Goal: Information Seeking & Learning: Learn about a topic

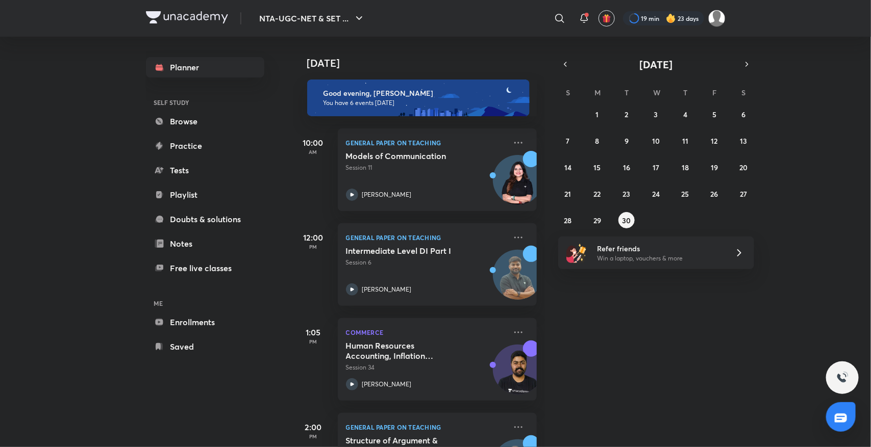
scroll to position [256, 0]
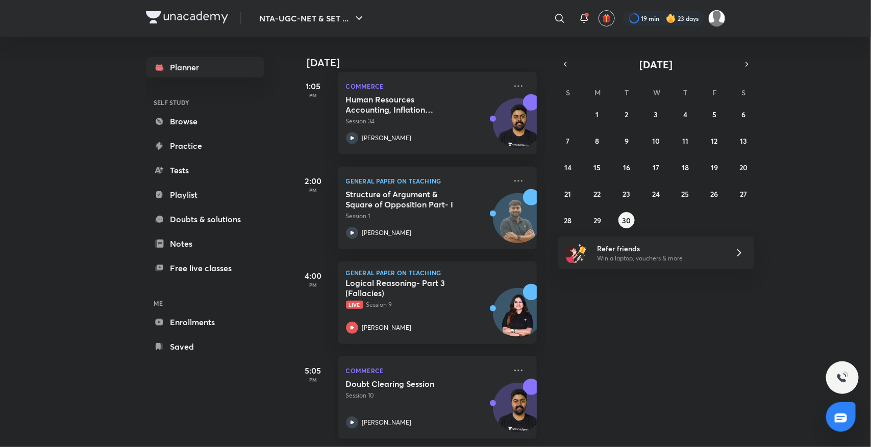
click at [366, 379] on h5 "Doubt Clearing Session" at bounding box center [409, 384] width 127 height 10
click at [372, 391] on p "Session 10" at bounding box center [426, 395] width 160 height 9
drag, startPoint x: 503, startPoint y: 358, endPoint x: 510, endPoint y: 368, distance: 12.5
click at [510, 368] on div "Commerce Doubt Clearing Session Session 10 Raghav Wadhwa" at bounding box center [437, 398] width 199 height 83
click at [512, 365] on icon at bounding box center [518, 371] width 12 height 12
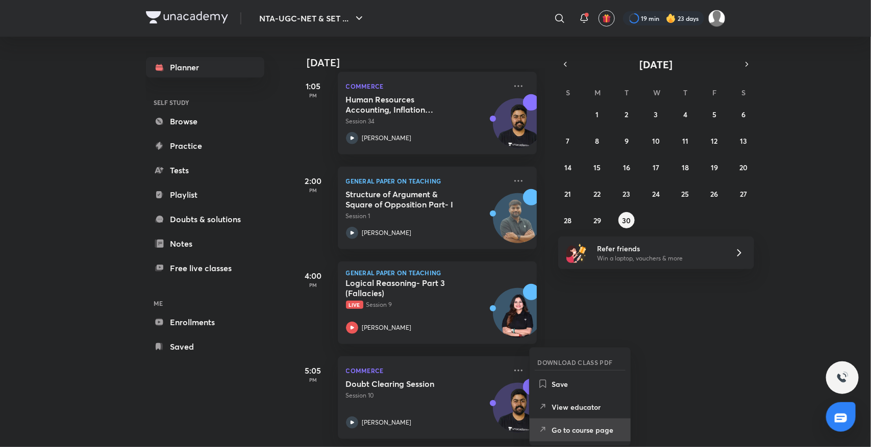
click at [571, 425] on p "Go to course page" at bounding box center [587, 430] width 70 height 11
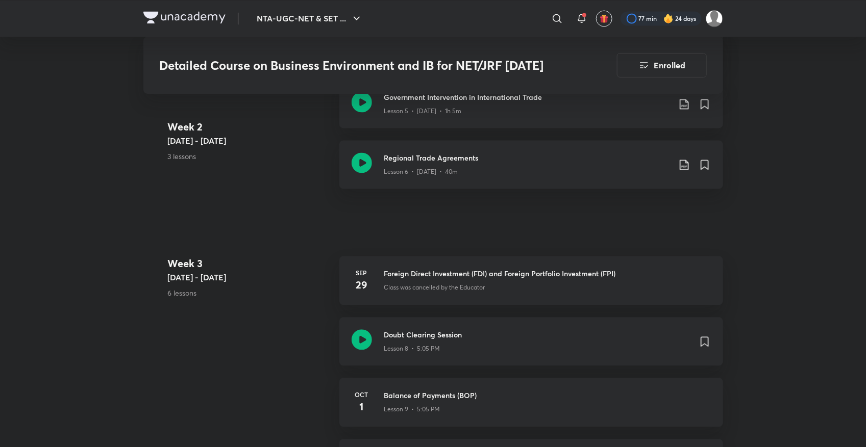
scroll to position [872, 0]
click at [362, 340] on icon at bounding box center [362, 341] width 20 height 20
click at [360, 167] on icon at bounding box center [362, 164] width 20 height 20
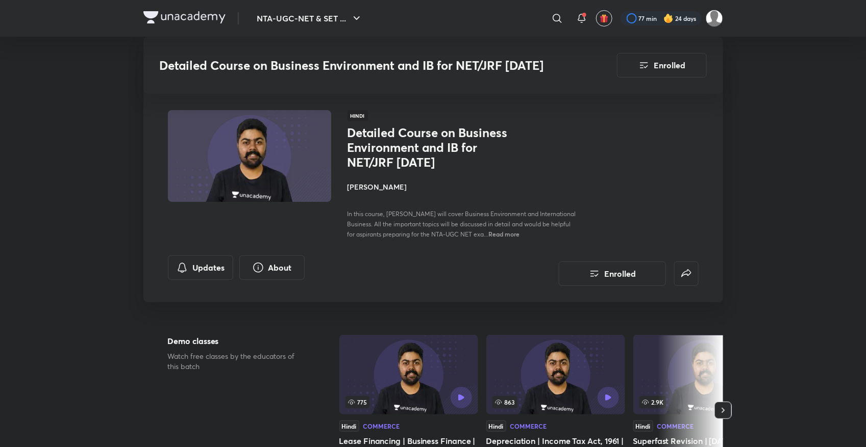
scroll to position [872, 0]
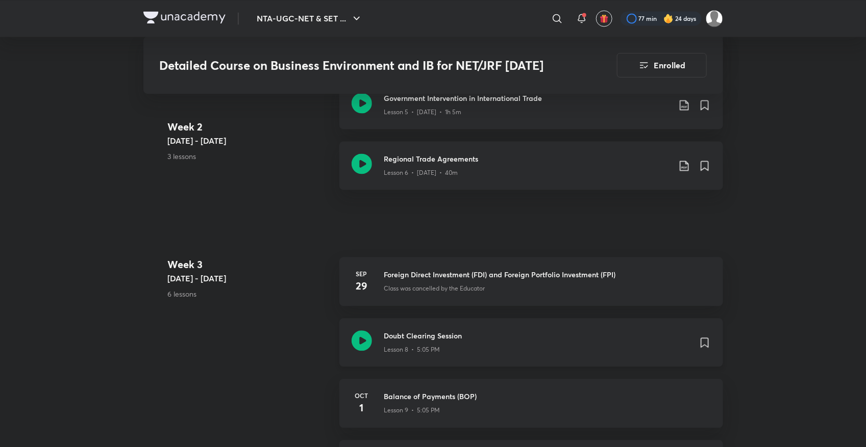
click at [361, 347] on icon at bounding box center [362, 341] width 20 height 20
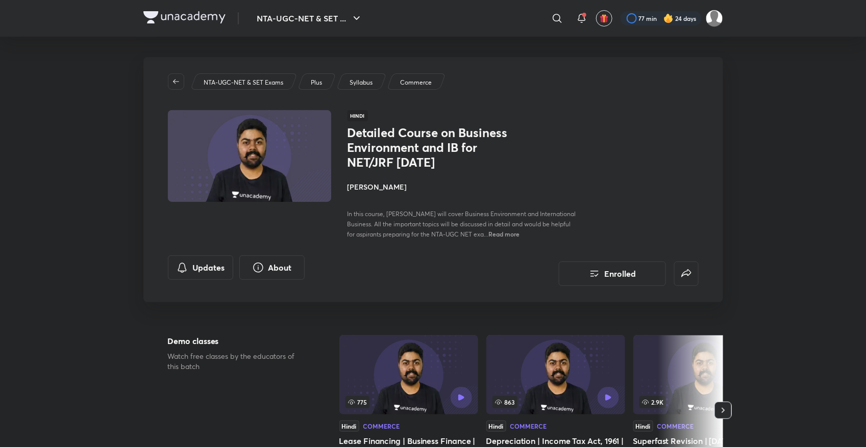
click at [368, 82] on p "Syllabus" at bounding box center [360, 82] width 23 height 9
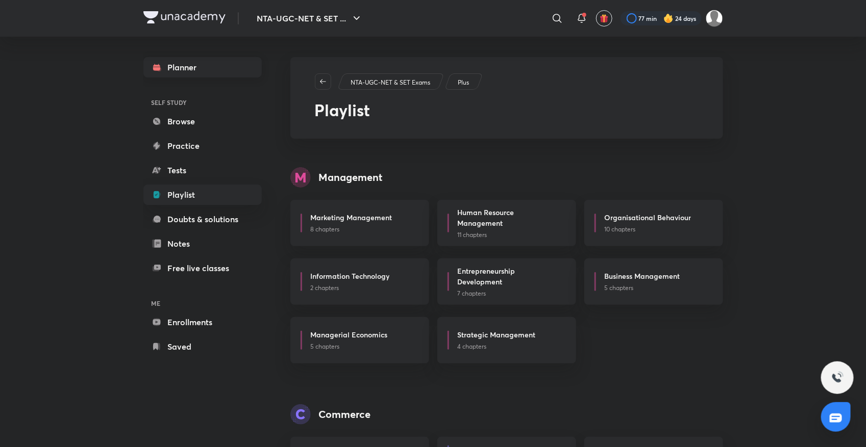
click at [233, 61] on link "Planner" at bounding box center [202, 67] width 118 height 20
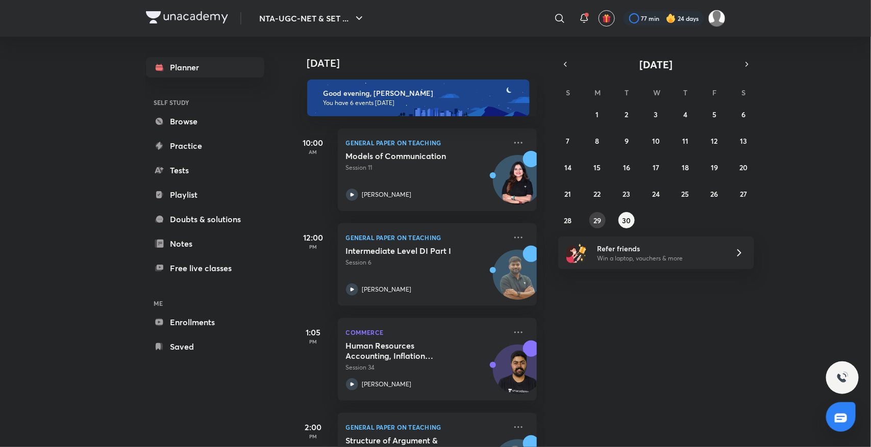
click at [598, 221] on abbr "29" at bounding box center [597, 221] width 8 height 10
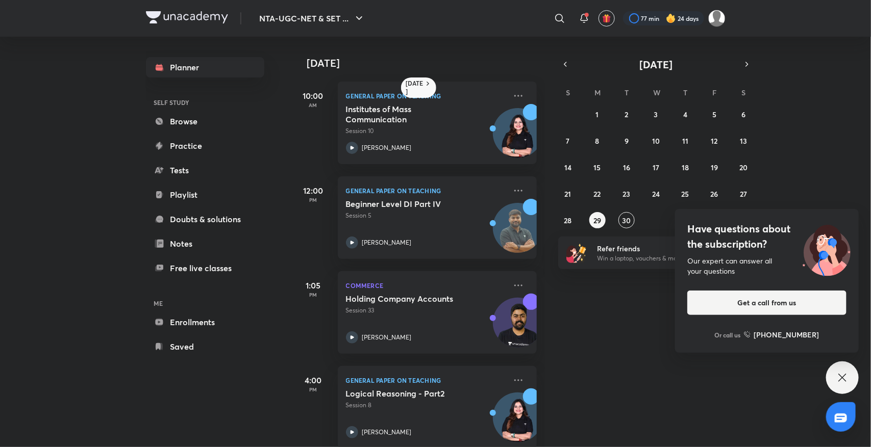
click at [842, 381] on icon at bounding box center [842, 378] width 12 height 12
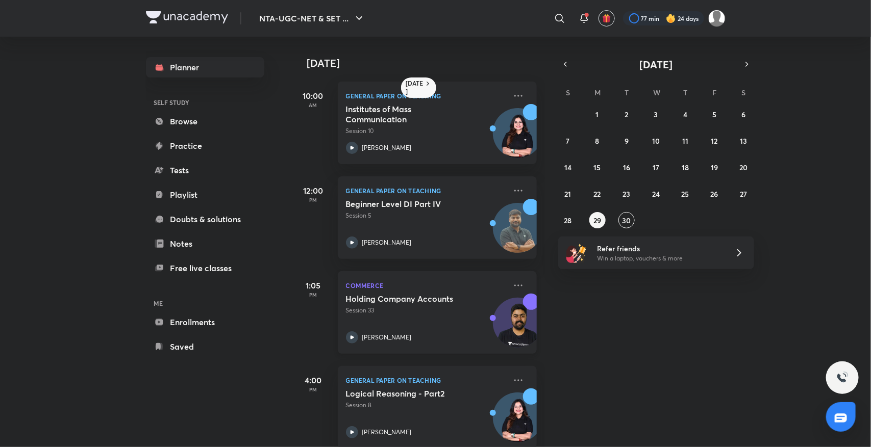
click at [363, 333] on p "[PERSON_NAME]" at bounding box center [386, 337] width 49 height 9
click at [348, 244] on icon at bounding box center [352, 243] width 12 height 12
click at [355, 148] on icon at bounding box center [352, 148] width 12 height 12
click at [512, 97] on icon at bounding box center [518, 96] width 12 height 12
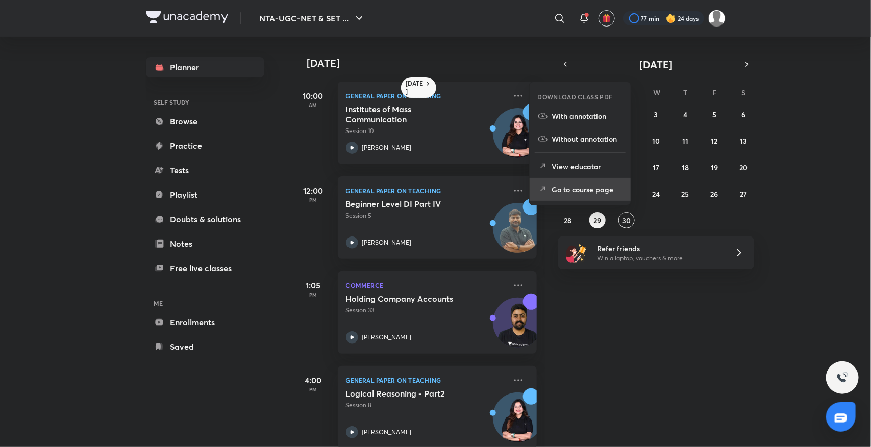
click at [555, 185] on p "Go to course page" at bounding box center [587, 189] width 70 height 11
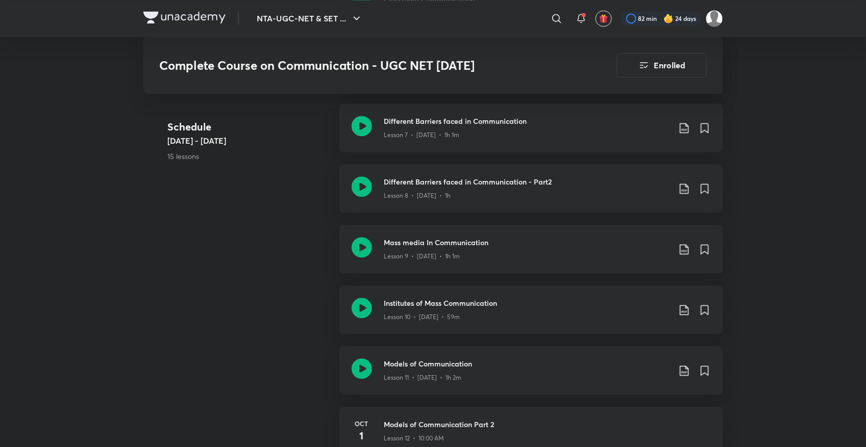
scroll to position [894, 0]
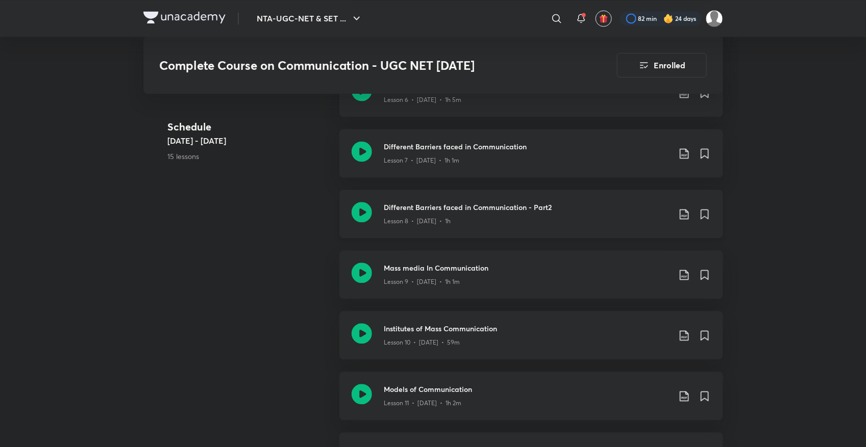
click at [379, 209] on div "Different Barriers faced in Communication - Part2 Lesson 8 • Sep 25 • 1h" at bounding box center [531, 214] width 384 height 48
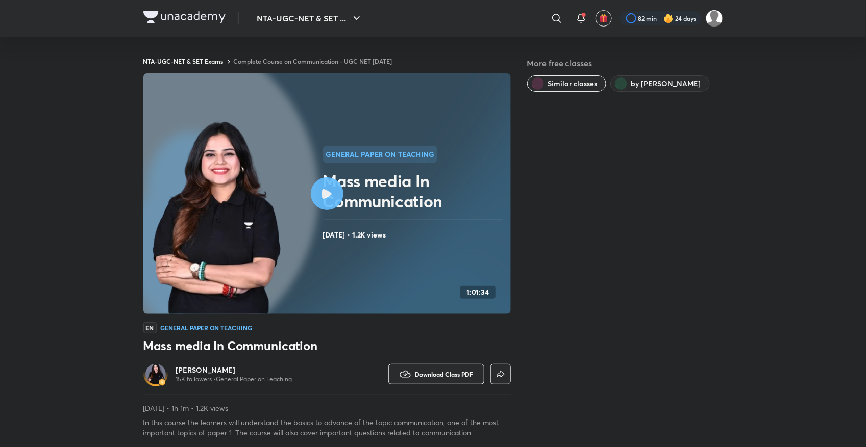
click at [284, 55] on div "NTA-UGC-NET & SET Exams Complete Course on Communication - UGC NET Dec 25 More …" at bounding box center [433, 318] width 580 height 562
click at [284, 60] on link "Complete Course on Communication - UGC NET Dec 25" at bounding box center [313, 61] width 159 height 8
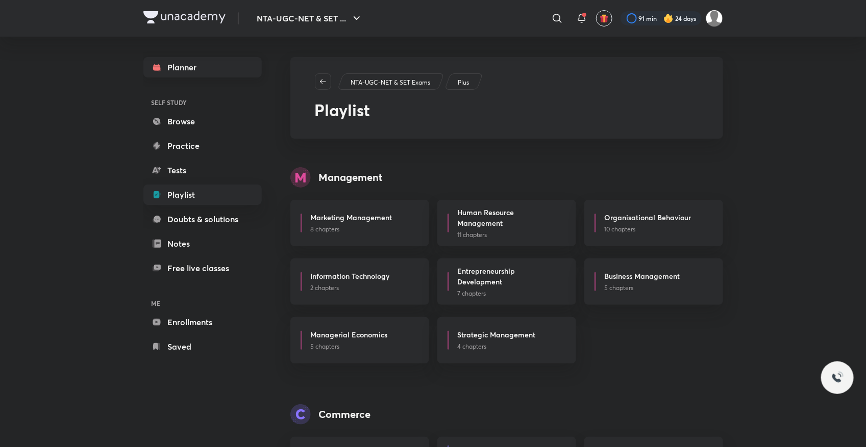
click at [184, 65] on link "Planner" at bounding box center [202, 67] width 118 height 20
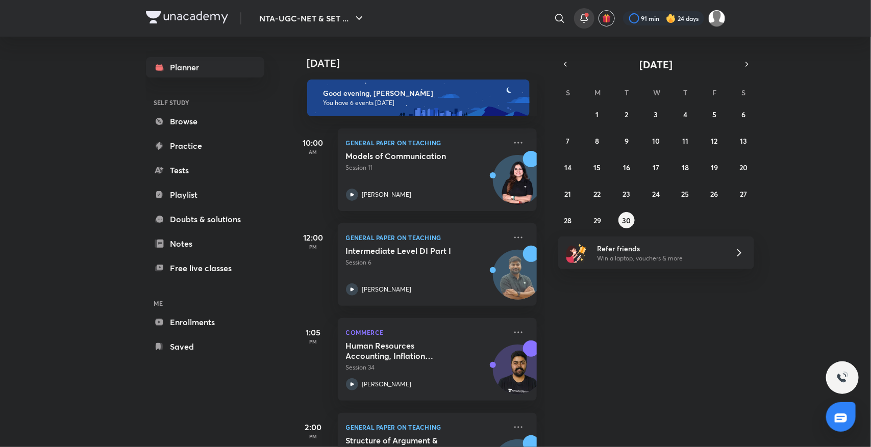
click at [582, 18] on icon at bounding box center [584, 18] width 12 height 12
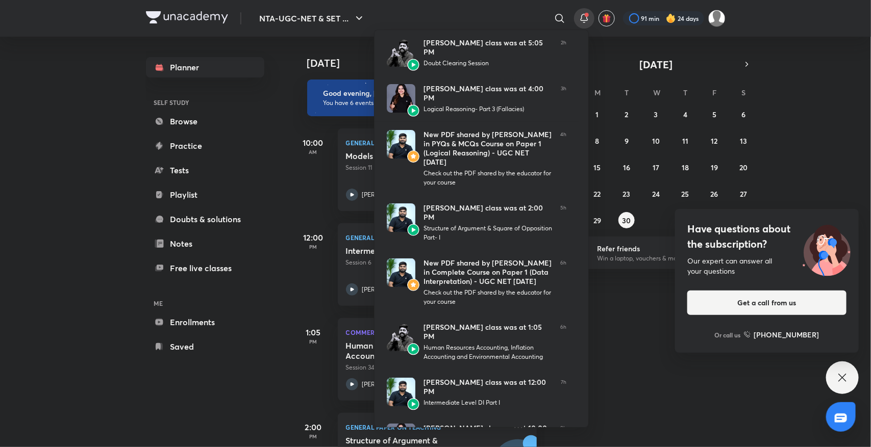
click at [638, 328] on div at bounding box center [435, 223] width 871 height 447
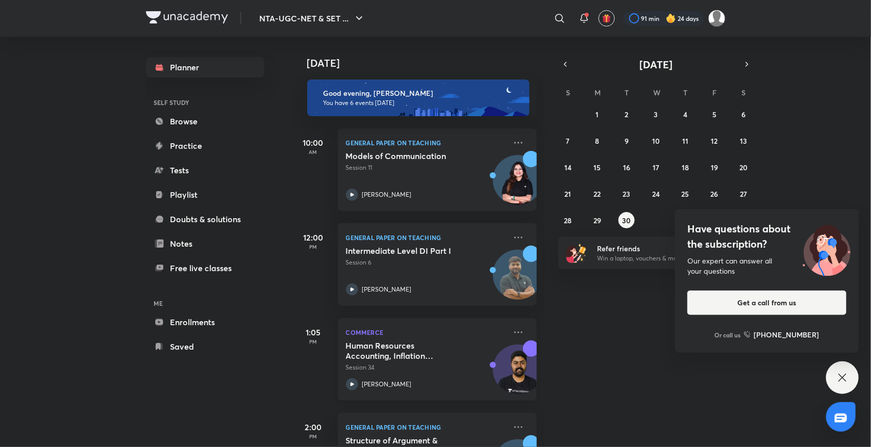
click at [371, 377] on div "Human Resources Accounting, Inflation Accounting and Environmental Accounting S…" at bounding box center [426, 366] width 160 height 50
click at [595, 217] on abbr "29" at bounding box center [597, 221] width 8 height 10
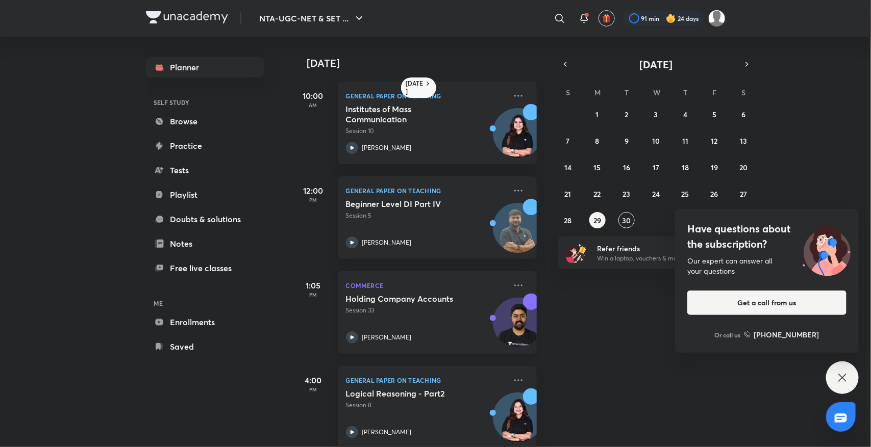
click at [360, 338] on div "[PERSON_NAME]" at bounding box center [426, 338] width 160 height 12
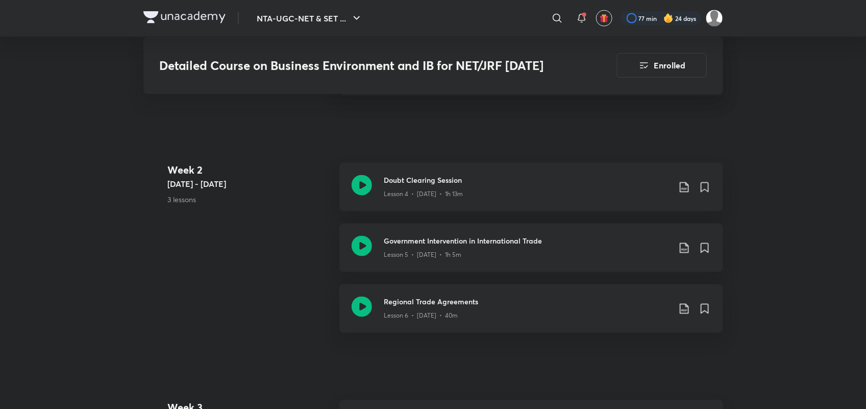
scroll to position [730, 0]
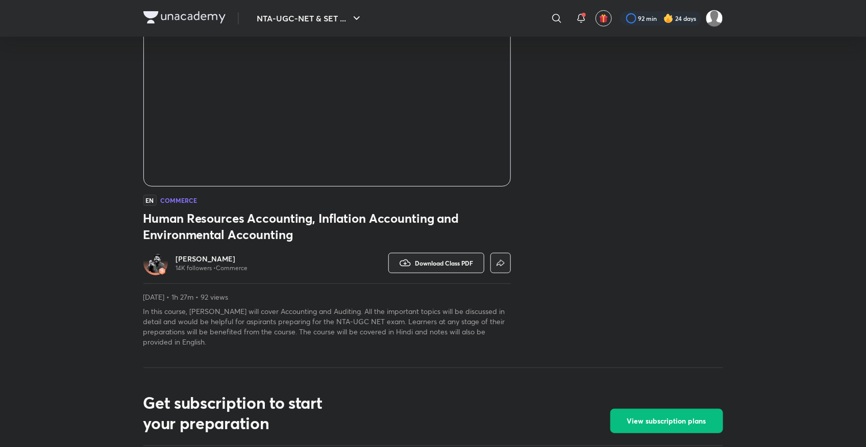
scroll to position [153, 0]
